Goal: Information Seeking & Learning: Understand process/instructions

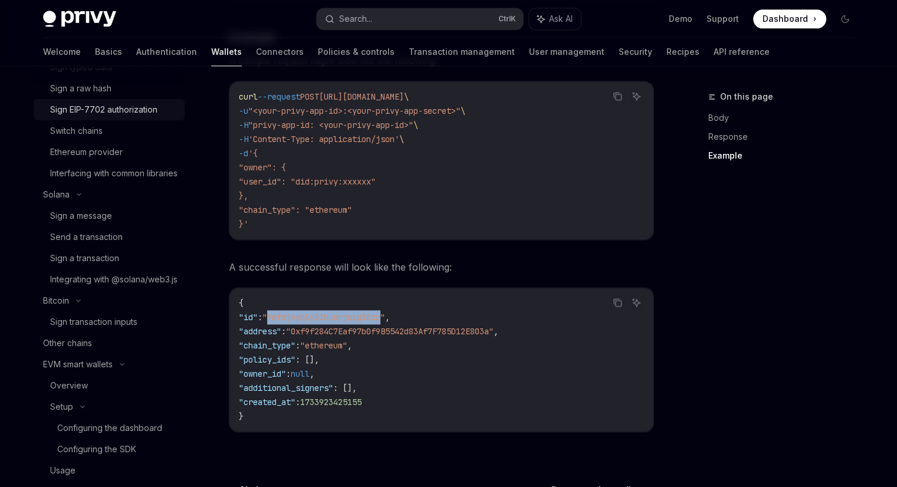
scroll to position [522, 0]
click at [66, 350] on div "Other chains" at bounding box center [67, 343] width 49 height 14
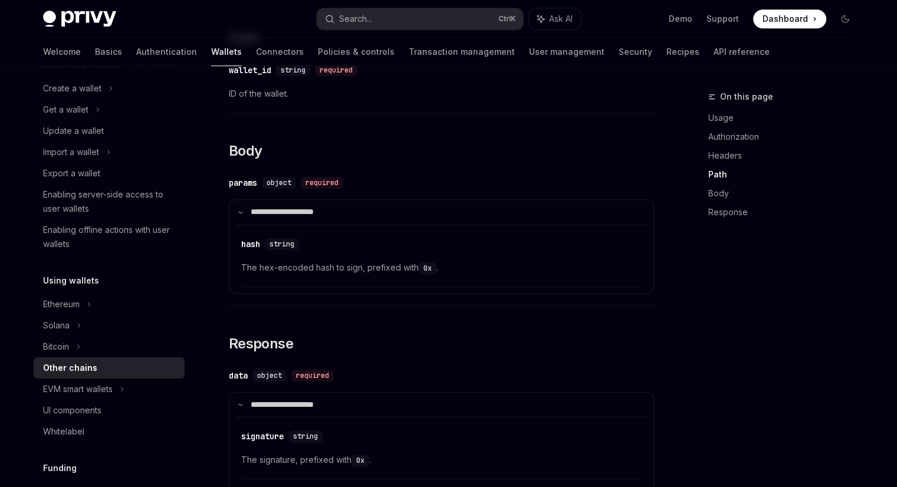
scroll to position [103, 0]
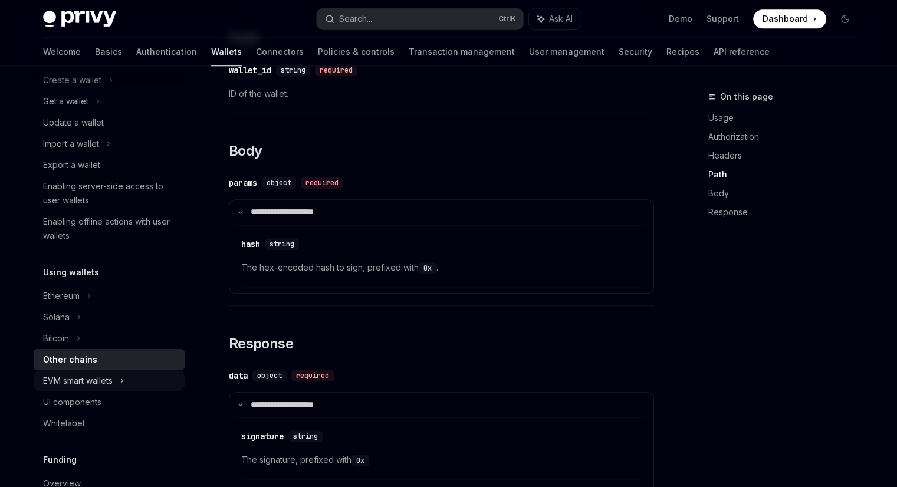
click at [122, 378] on icon at bounding box center [122, 381] width 5 height 14
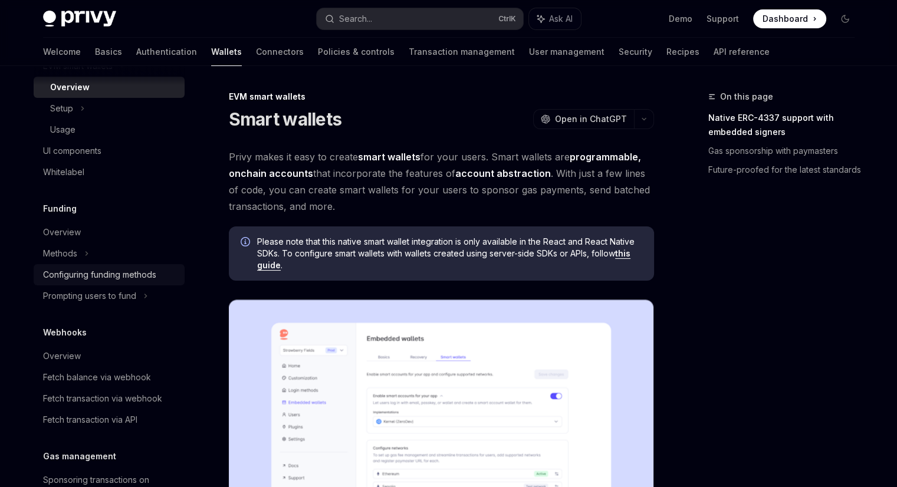
scroll to position [419, 0]
click at [146, 396] on div "Fetch transaction via webhook" at bounding box center [102, 397] width 119 height 14
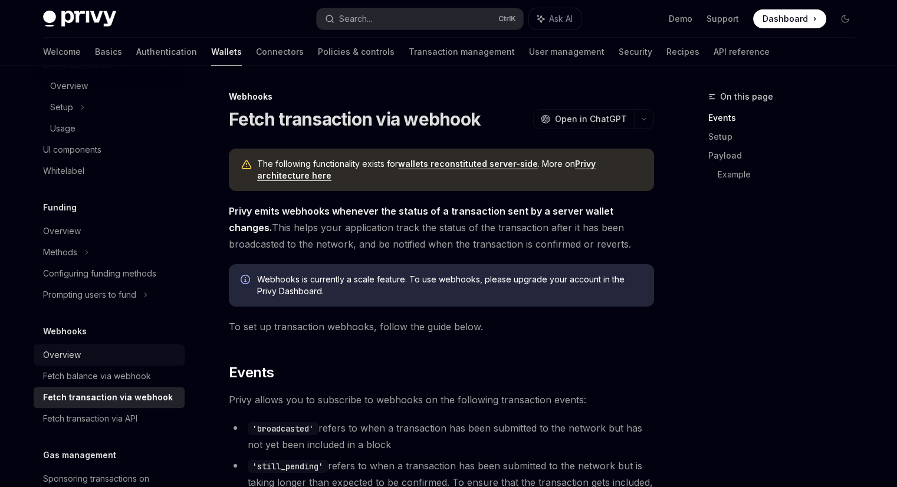
click at [120, 354] on div "Overview" at bounding box center [110, 355] width 134 height 14
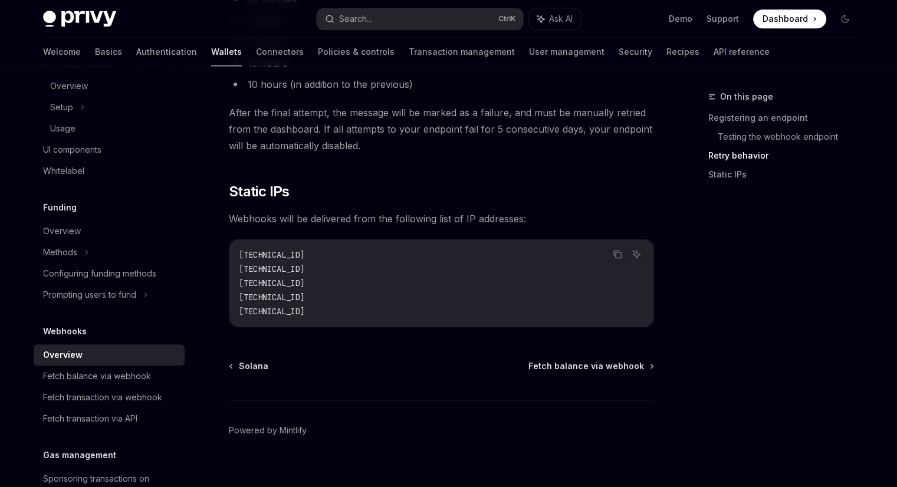
scroll to position [1242, 0]
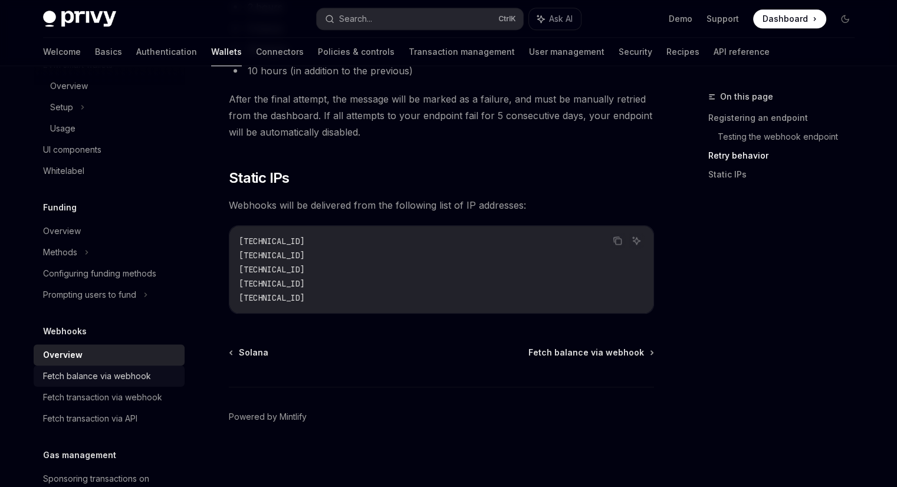
click at [92, 369] on div "Fetch balance via webhook" at bounding box center [97, 376] width 108 height 14
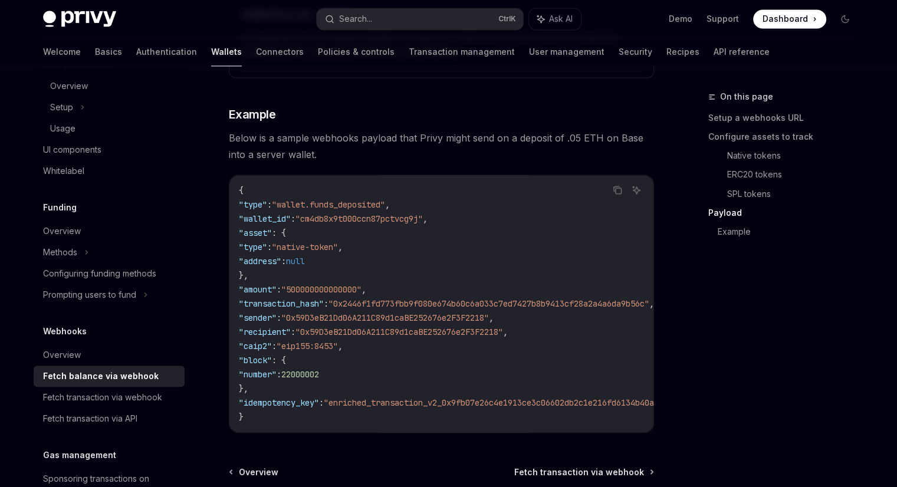
scroll to position [2051, 0]
click at [407, 217] on span ""cm4db8x9t000ccn87pctvcg9j"" at bounding box center [358, 218] width 127 height 11
click at [618, 193] on button "Copy the contents from the code block" at bounding box center [617, 189] width 15 height 15
click at [134, 393] on div "Fetch transaction via webhook" at bounding box center [102, 397] width 119 height 14
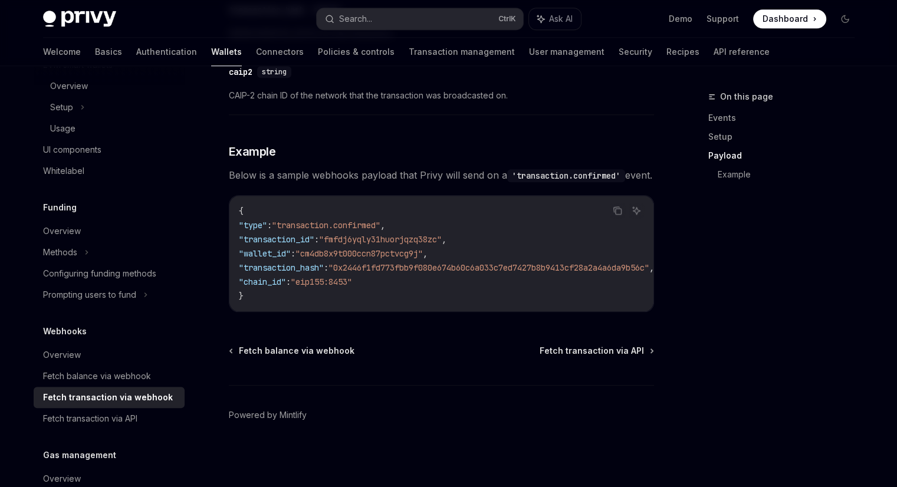
scroll to position [1254, 0]
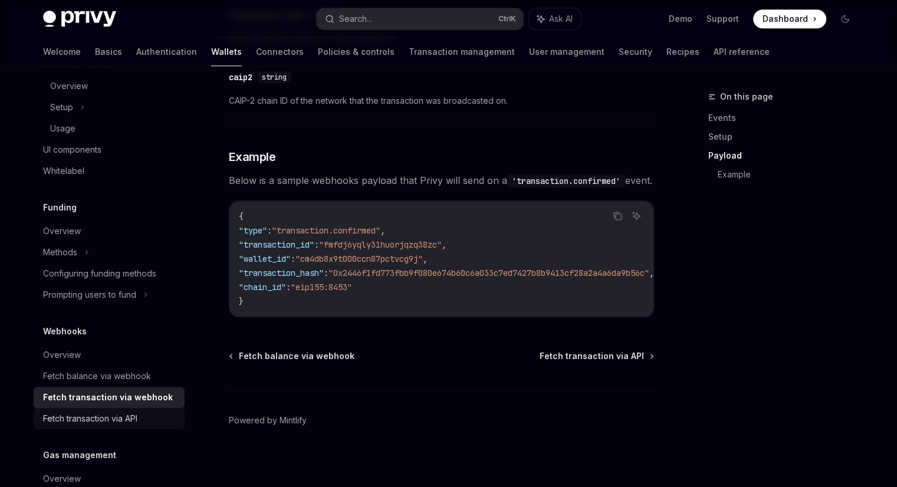
click at [118, 417] on div "Fetch transaction via API" at bounding box center [90, 418] width 94 height 14
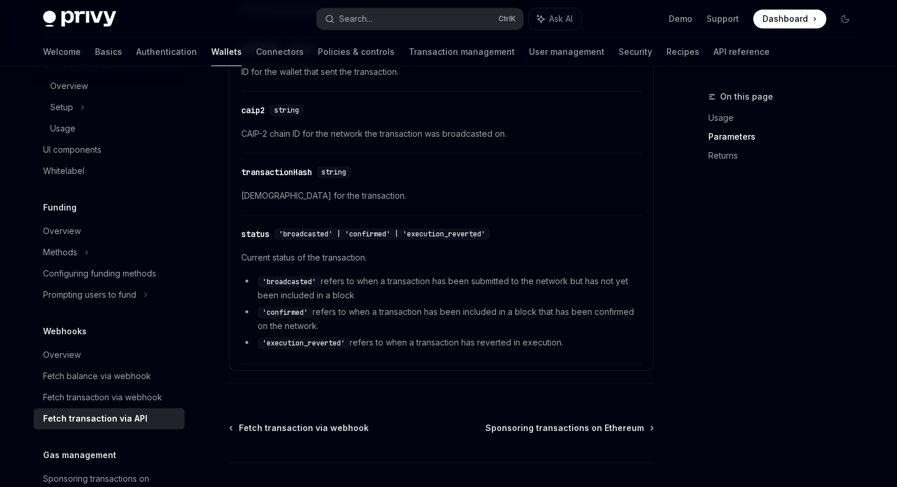
scroll to position [854, 0]
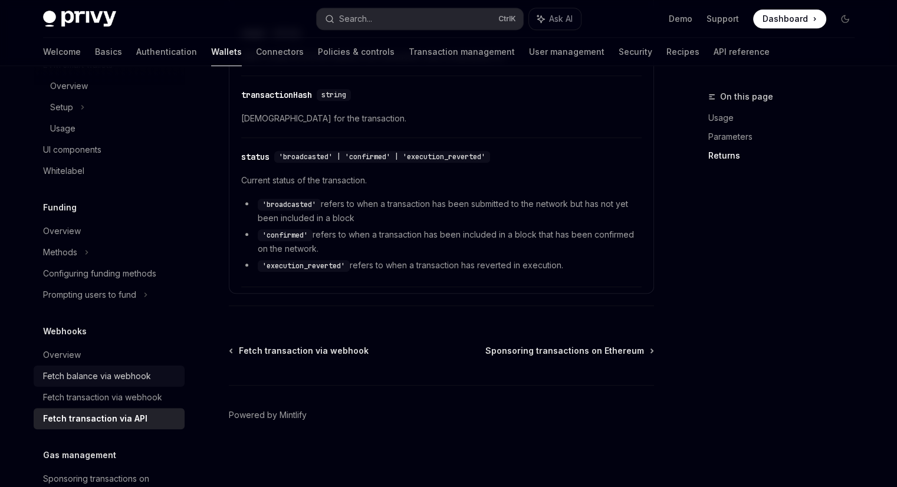
click at [70, 376] on div "Fetch balance via webhook" at bounding box center [97, 376] width 108 height 14
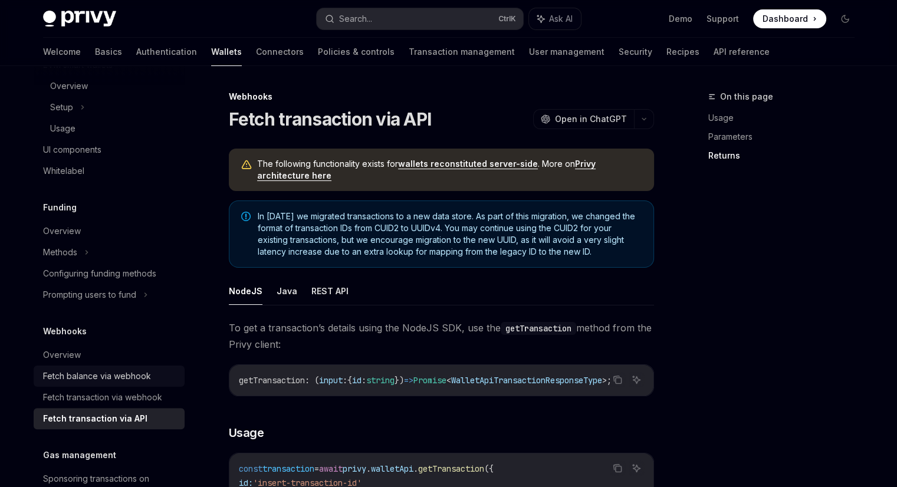
click at [70, 376] on div "Fetch balance via webhook" at bounding box center [97, 376] width 108 height 14
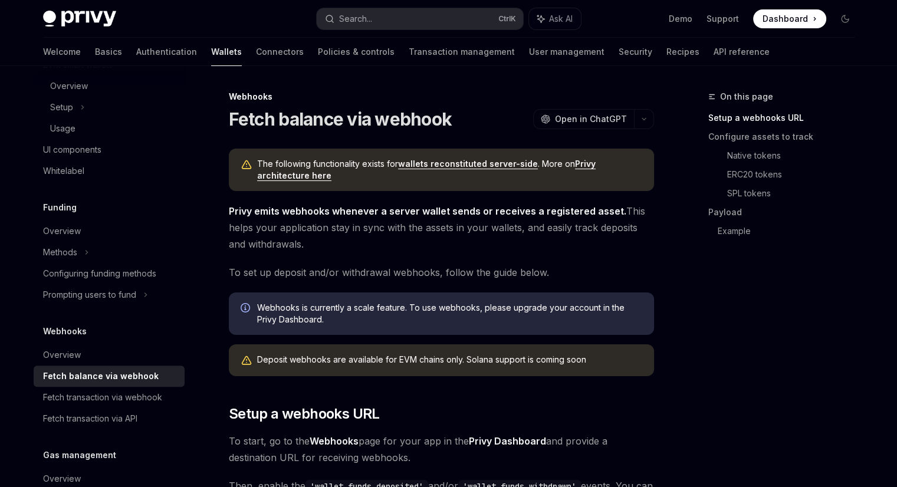
type textarea "*"
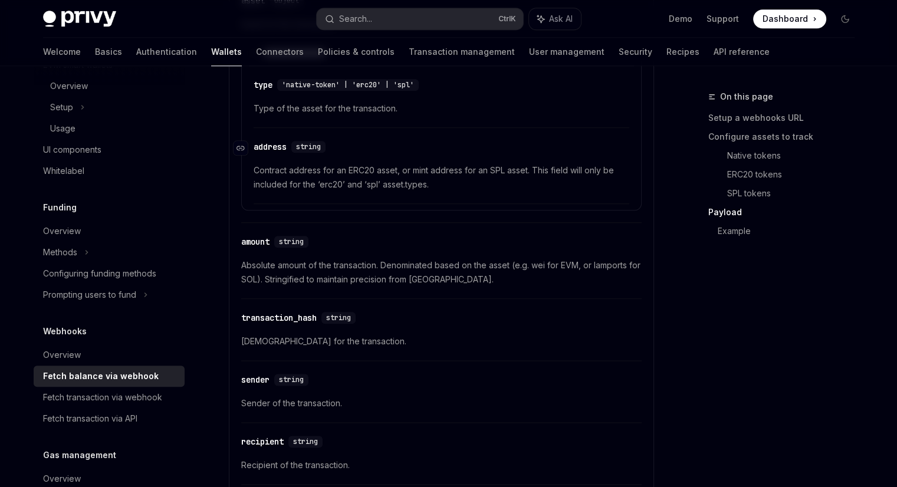
scroll to position [1336, 0]
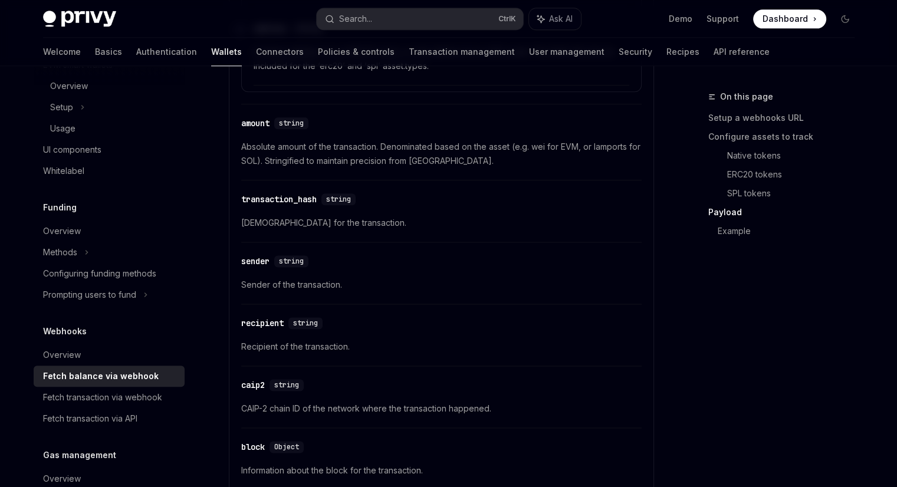
click at [343, 336] on div "​ recipient string Recipient of the transaction." at bounding box center [441, 338] width 400 height 56
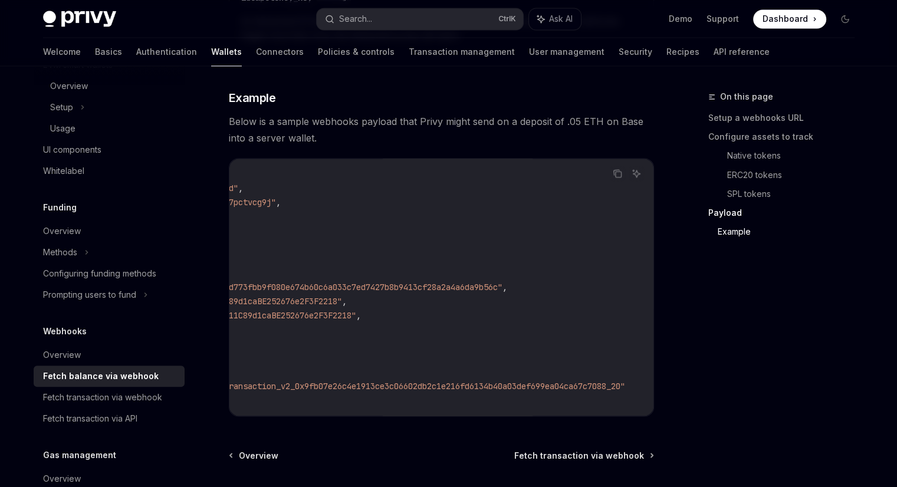
scroll to position [0, 0]
